Goal: Task Accomplishment & Management: Use online tool/utility

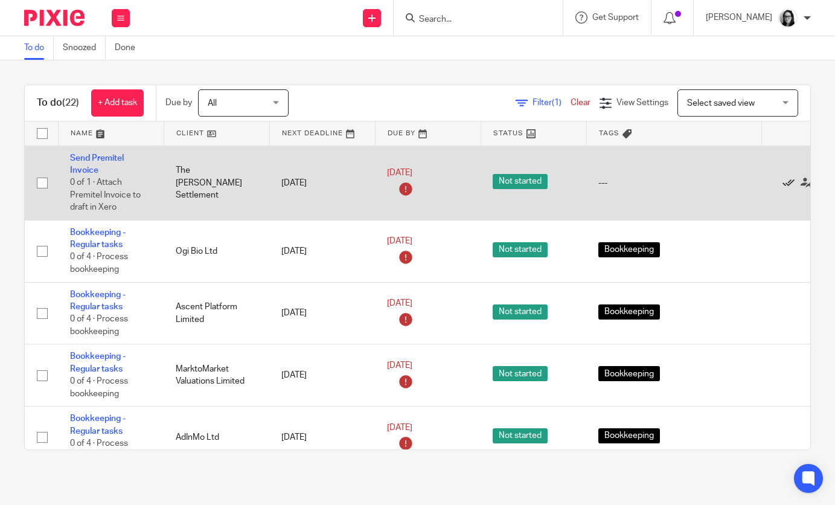
click at [786, 185] on icon at bounding box center [788, 183] width 12 height 12
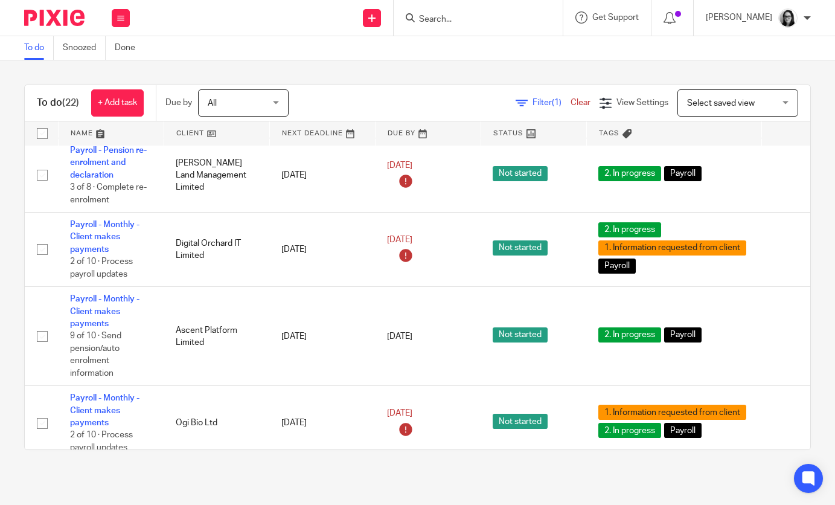
scroll to position [998, 0]
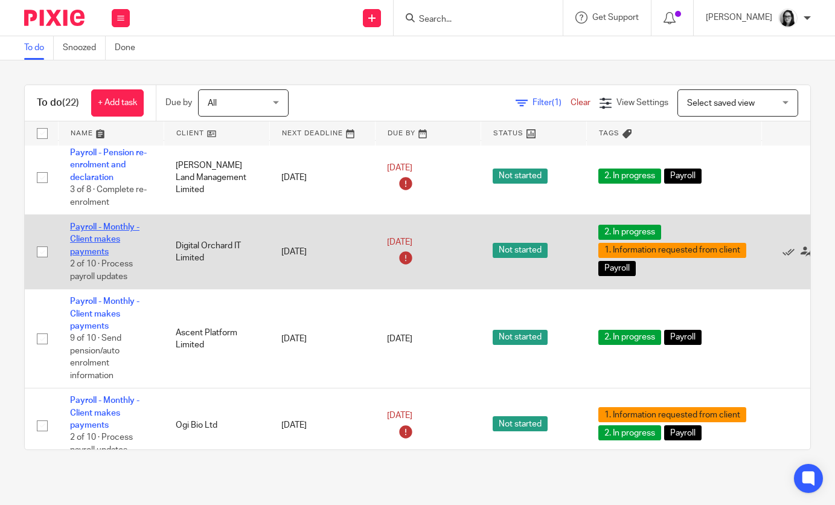
click at [113, 255] on link "Payroll - Monthly - Client makes payments" at bounding box center [104, 239] width 69 height 33
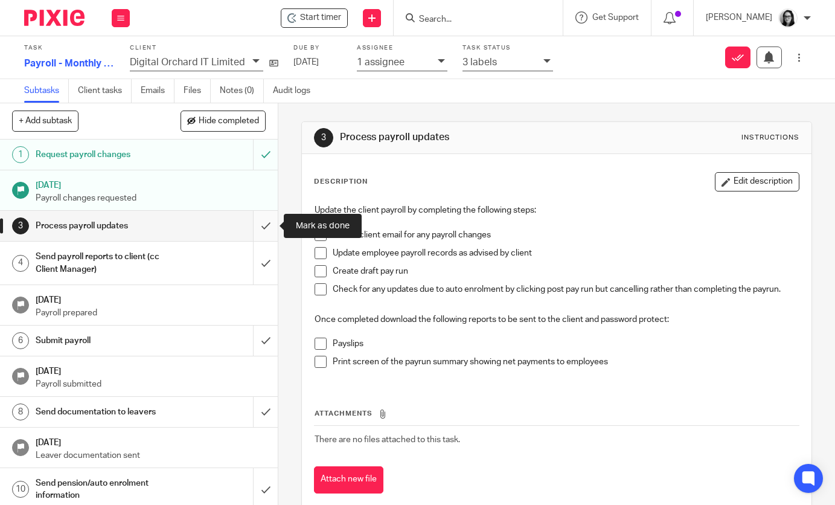
click at [263, 230] on input "submit" at bounding box center [139, 226] width 278 height 30
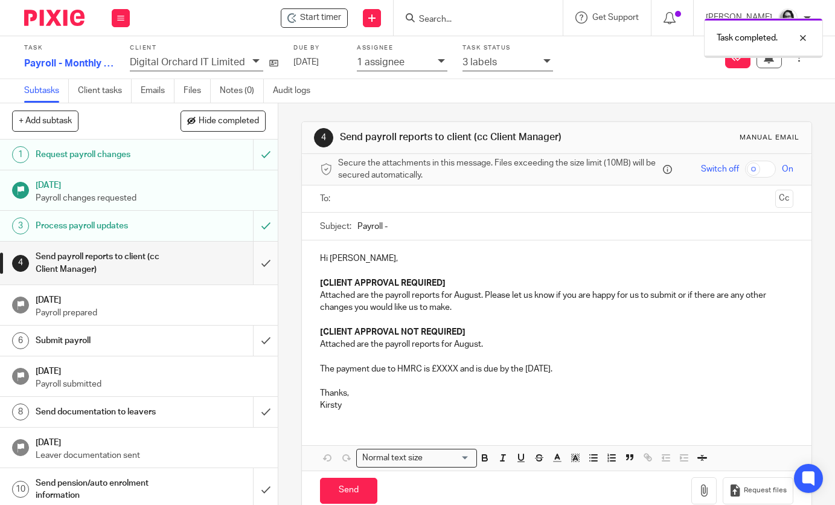
click at [264, 259] on input "submit" at bounding box center [139, 262] width 278 height 43
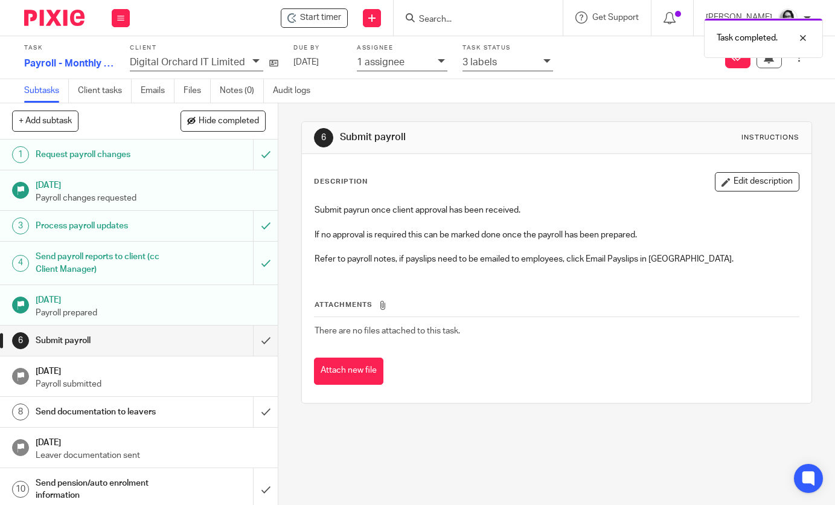
click at [546, 69] on div at bounding box center [548, 62] width 10 height 14
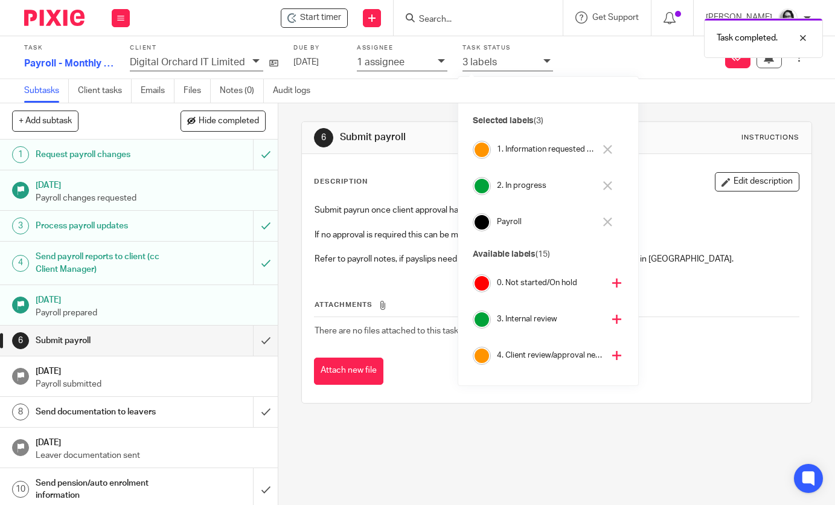
click at [604, 147] on icon at bounding box center [607, 149] width 9 height 9
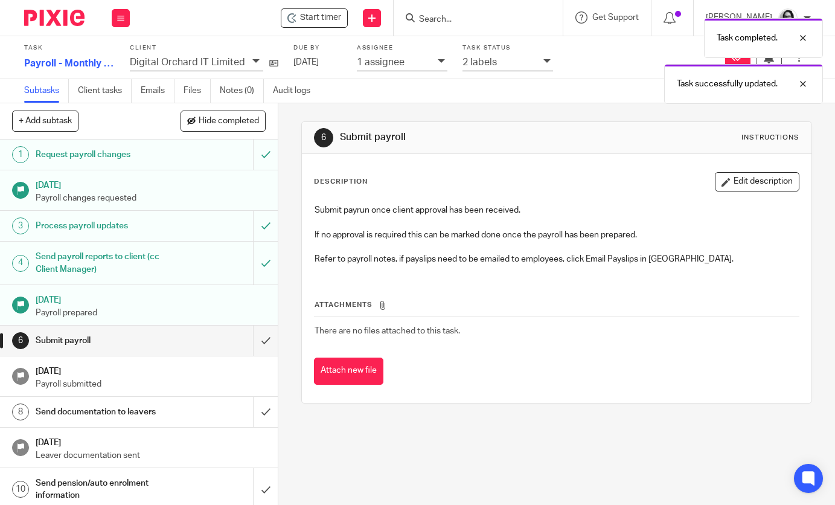
click at [31, 18] on img at bounding box center [54, 18] width 60 height 16
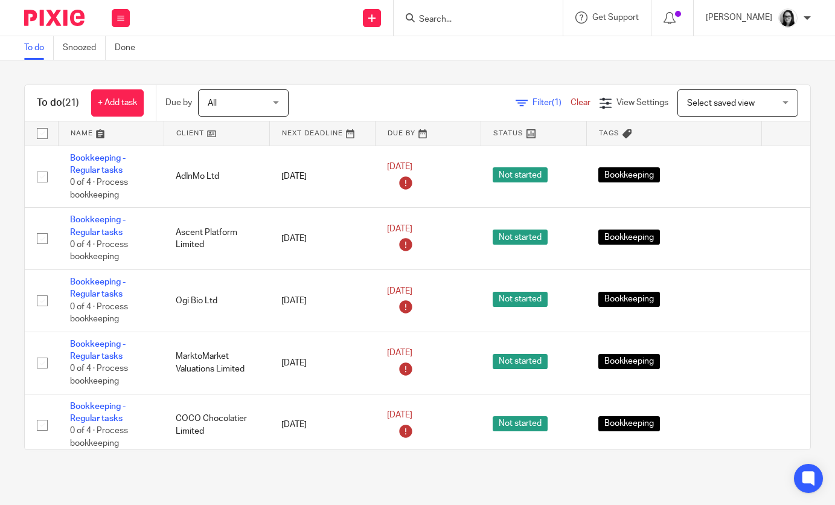
click at [549, 103] on span "Filter (1)" at bounding box center [551, 102] width 38 height 8
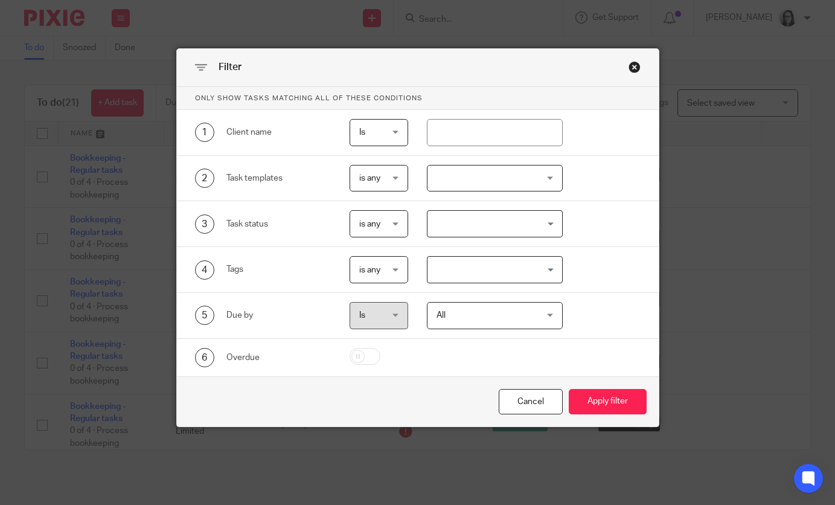
click at [489, 180] on div at bounding box center [495, 178] width 136 height 27
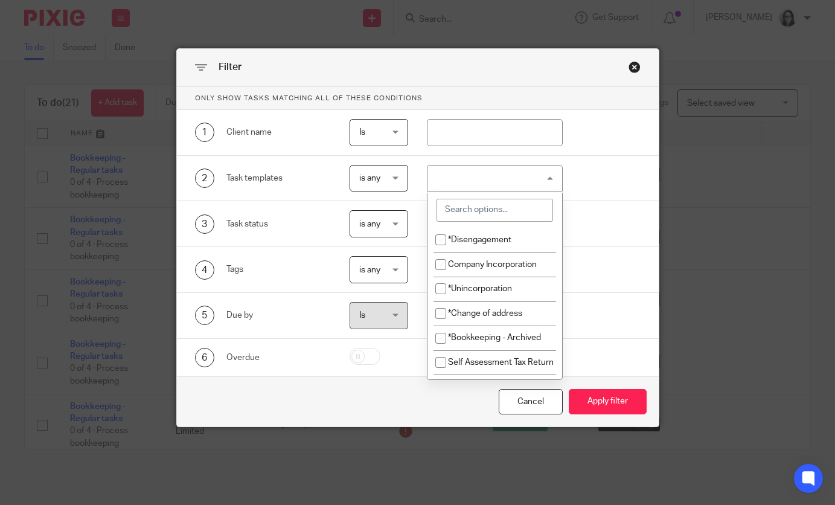
click at [489, 180] on div at bounding box center [495, 178] width 136 height 27
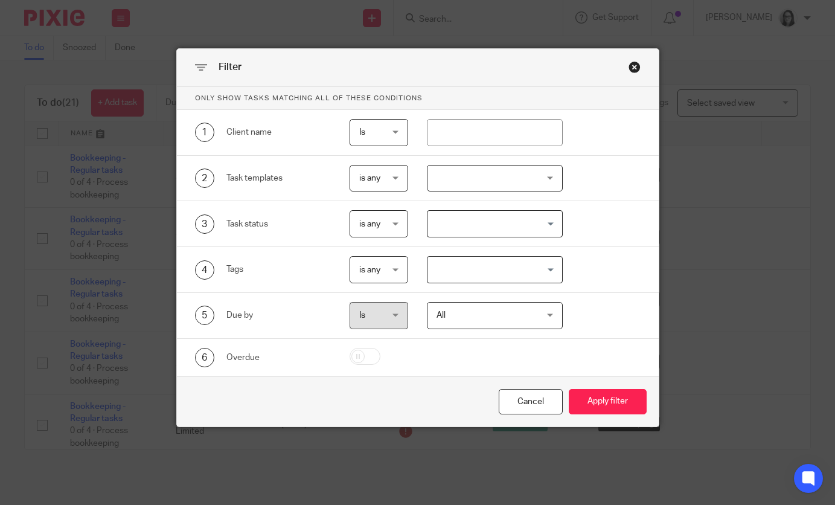
click at [488, 268] on input "Search for option" at bounding box center [492, 269] width 127 height 21
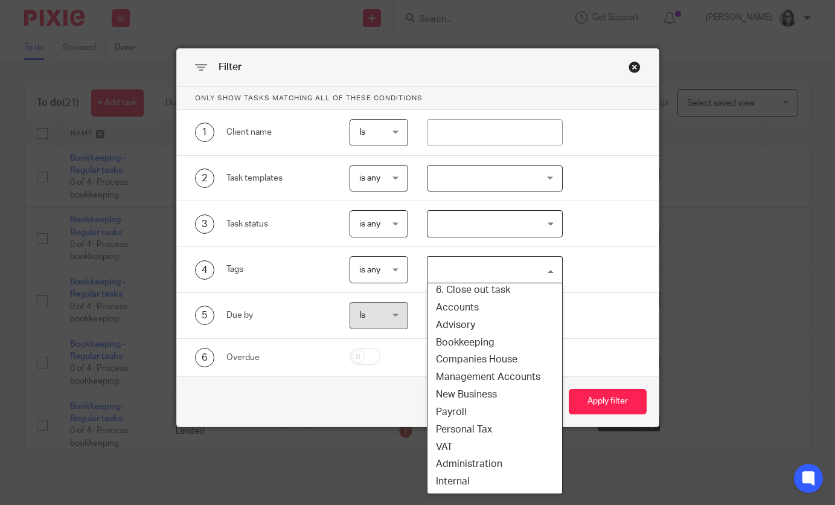
scroll to position [109, 1]
click at [488, 419] on li "Payroll" at bounding box center [493, 412] width 135 height 18
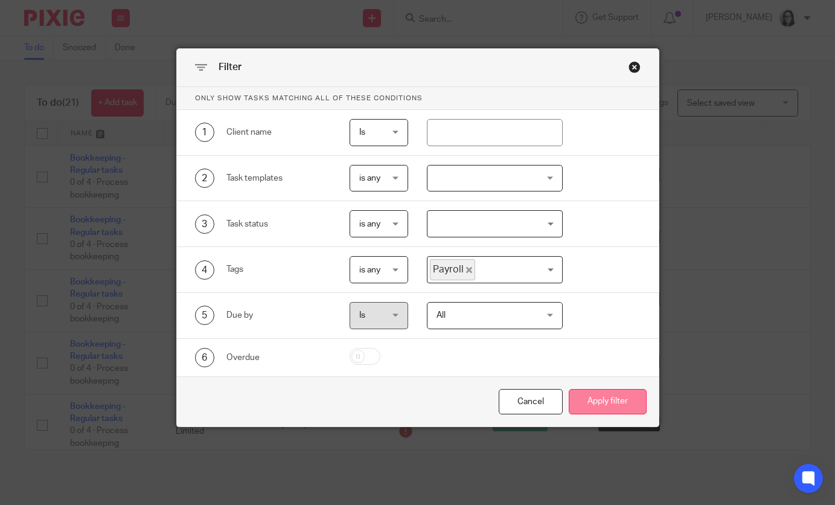
click at [580, 401] on button "Apply filter" at bounding box center [608, 402] width 78 height 26
